Goal: Feedback & Contribution: Leave review/rating

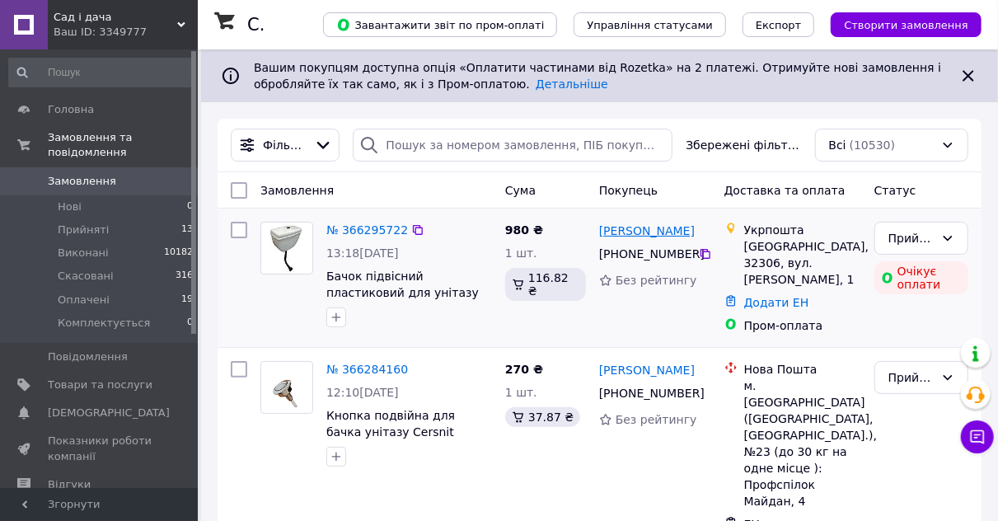
click at [638, 233] on link "[PERSON_NAME]" at bounding box center [647, 230] width 96 height 16
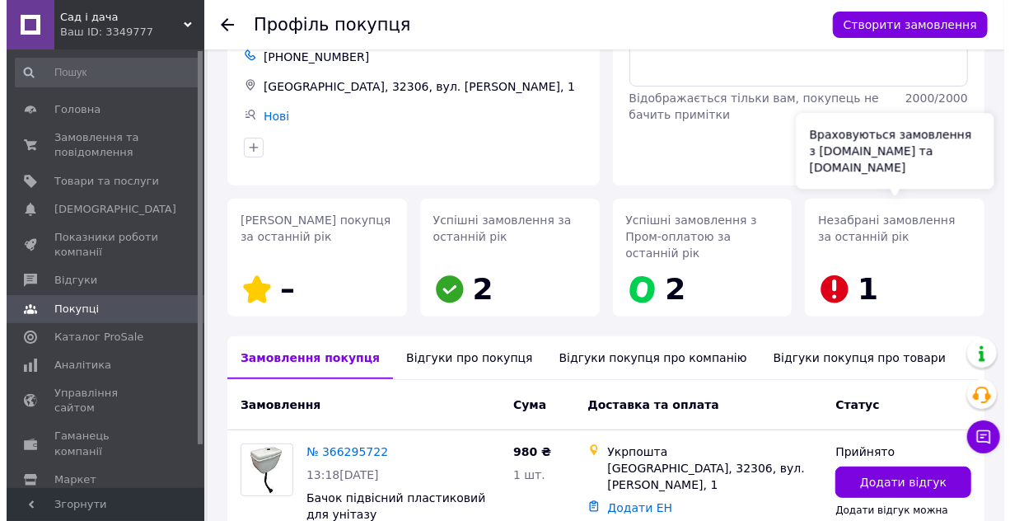
scroll to position [199, 0]
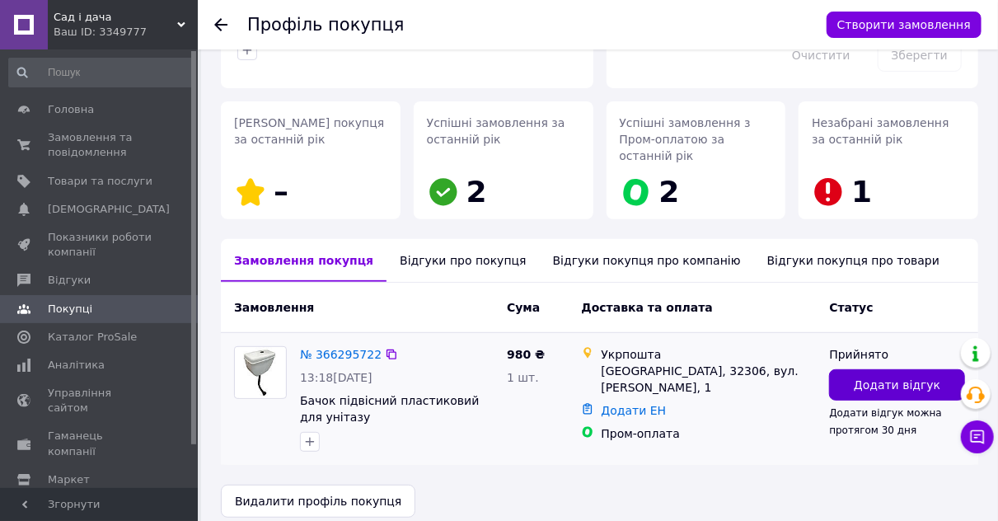
click at [870, 376] on span "Додати відгук" at bounding box center [896, 384] width 86 height 16
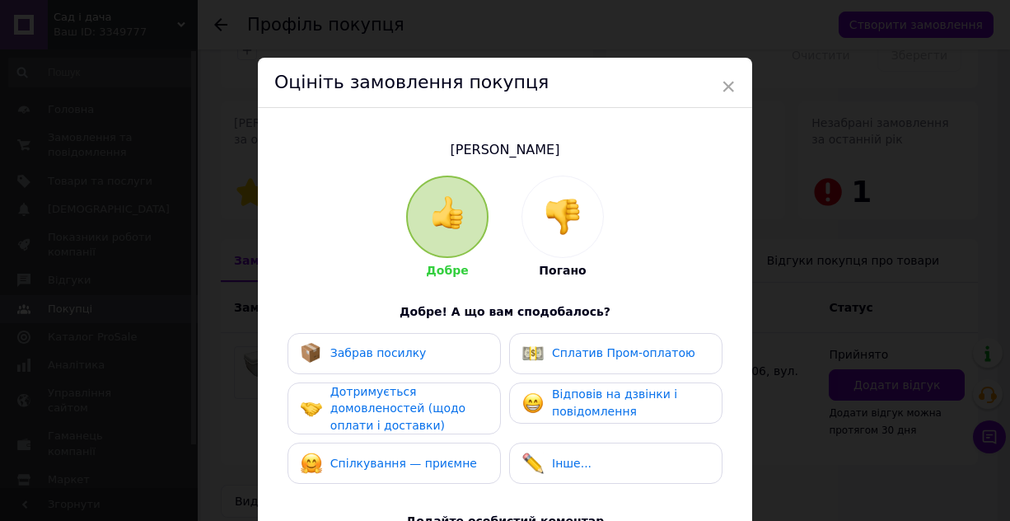
click at [576, 225] on img at bounding box center [563, 217] width 36 height 36
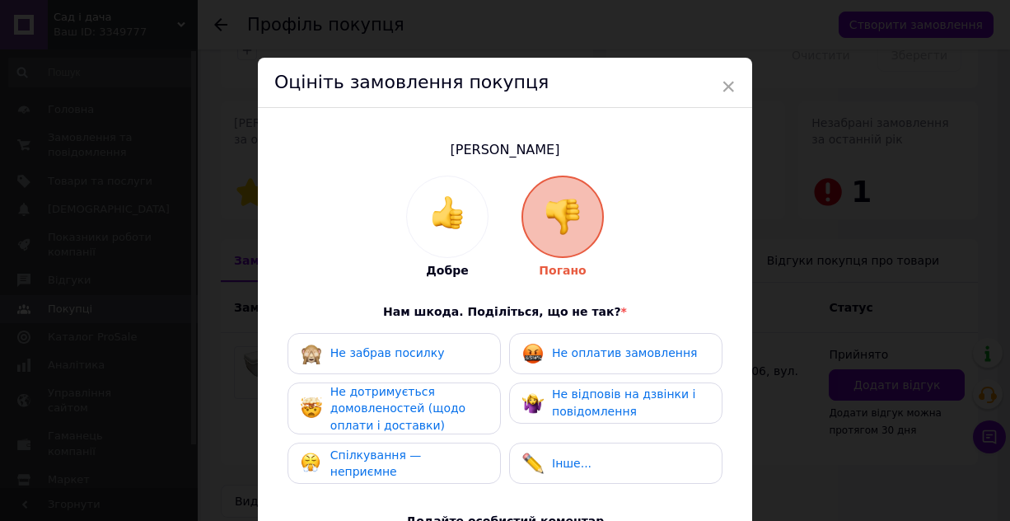
click at [609, 358] on span "Не оплатив замовлення" at bounding box center [624, 352] width 145 height 13
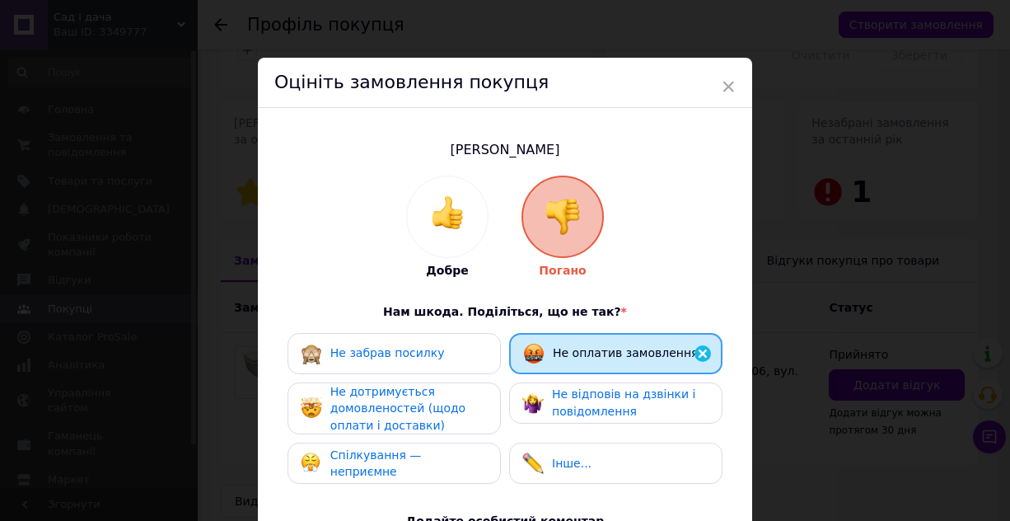
click at [491, 393] on div "Не дотримується домовленостей (щодо оплати і доставки)" at bounding box center [394, 408] width 213 height 53
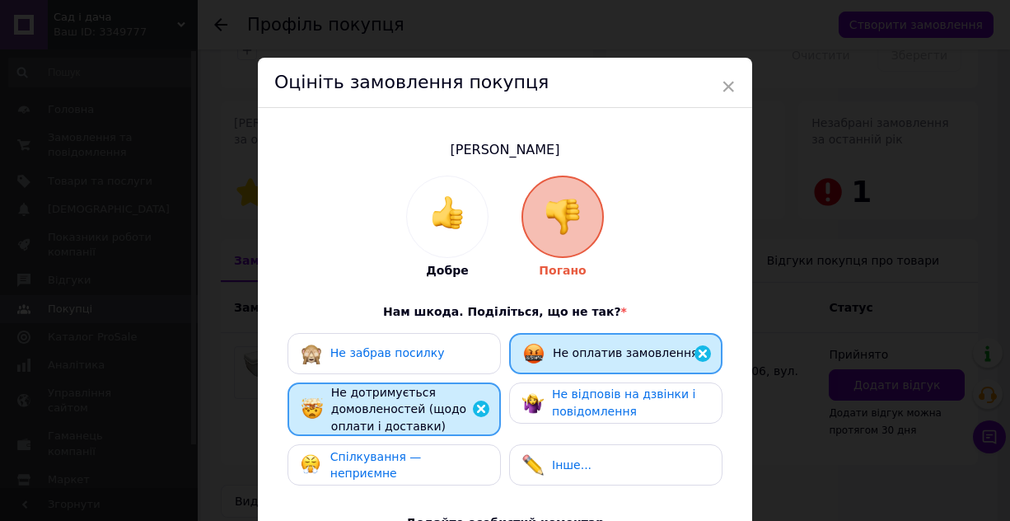
click at [476, 444] on div "Спілкування — неприємне" at bounding box center [394, 464] width 213 height 41
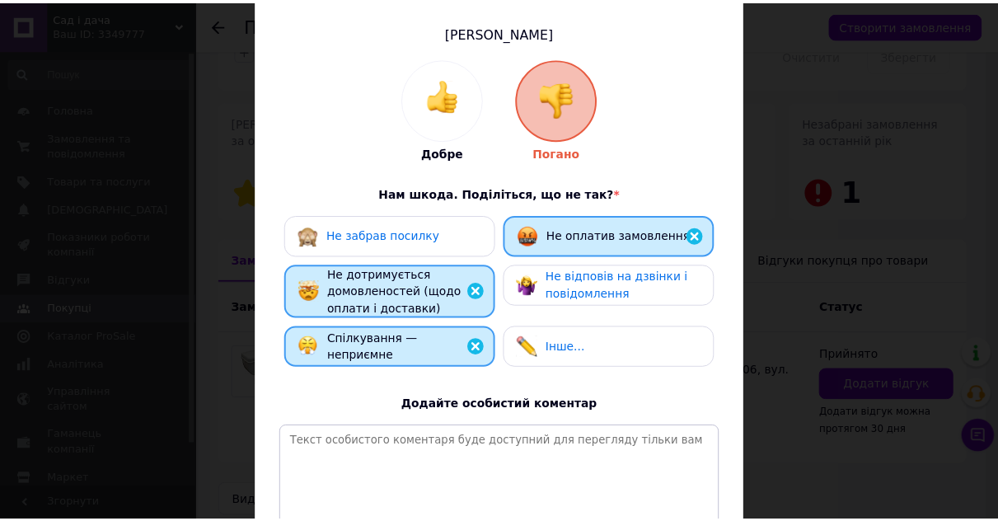
scroll to position [297, 0]
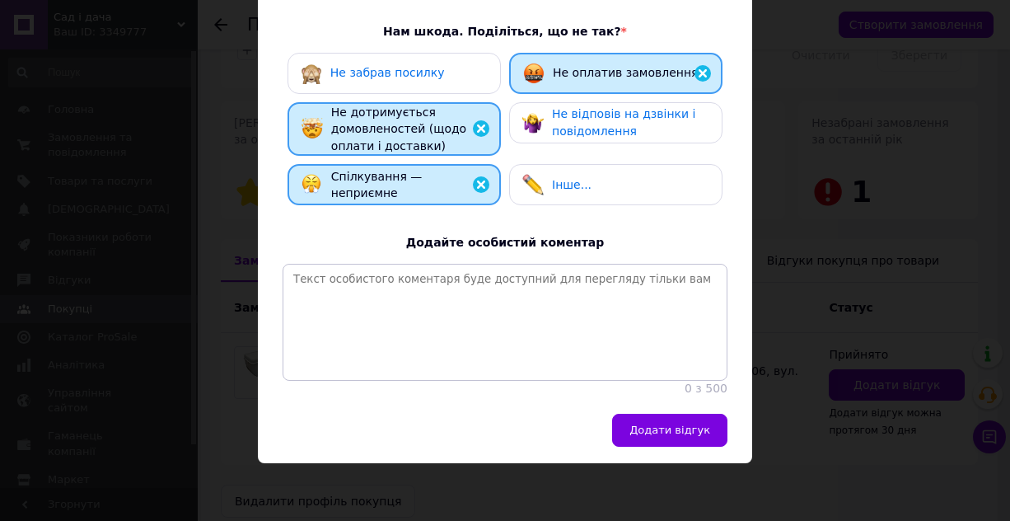
drag, startPoint x: 685, startPoint y: 429, endPoint x: 281, endPoint y: 383, distance: 407.1
click at [683, 429] on span "Додати відгук" at bounding box center [669, 429] width 81 height 12
